Goal: Information Seeking & Learning: Learn about a topic

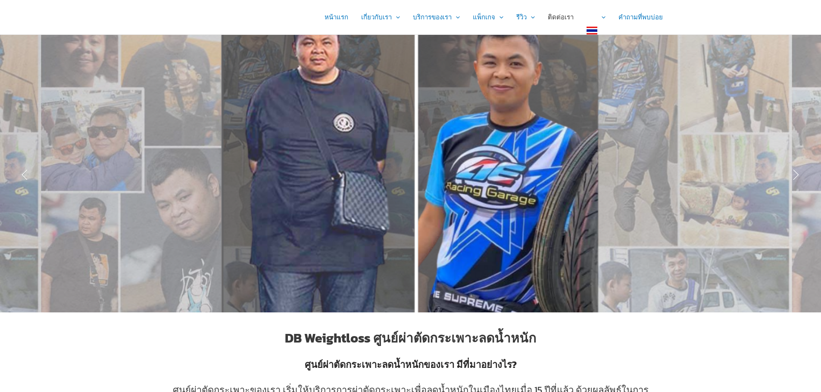
click at [569, 18] on link "ติดต่อเรา" at bounding box center [560, 17] width 39 height 34
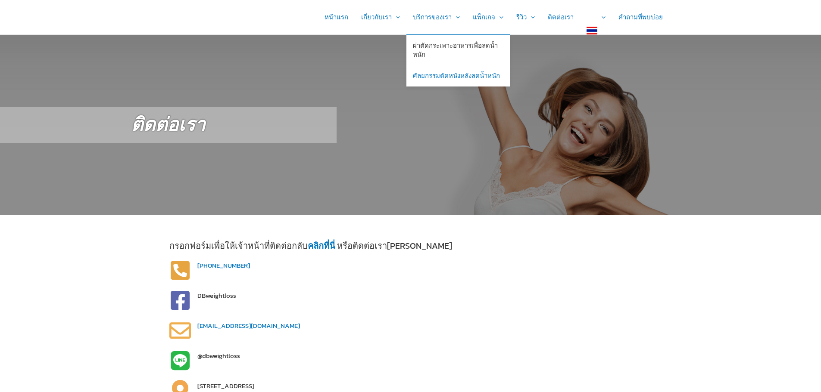
click at [437, 50] on link "ผ่าตัดกระเพาะอาหารเพื่อลดน้ำหนัก" at bounding box center [457, 50] width 103 height 31
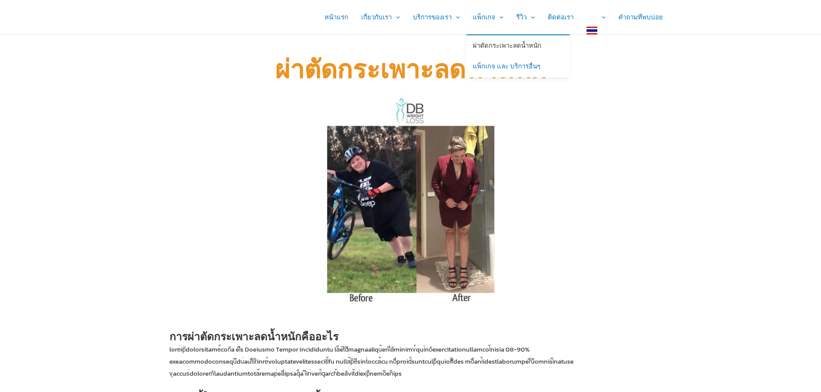
click at [506, 49] on link "ผ่าตัดกระเพาะลดน้ำหนัก" at bounding box center [517, 45] width 103 height 21
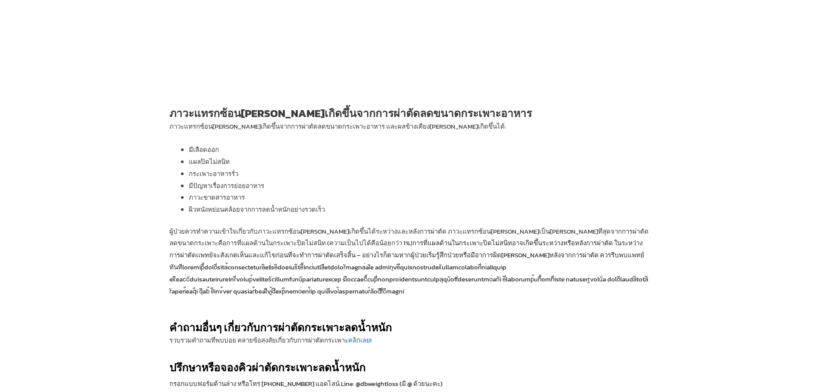
scroll to position [2023, 0]
